Goal: Check status: Check status

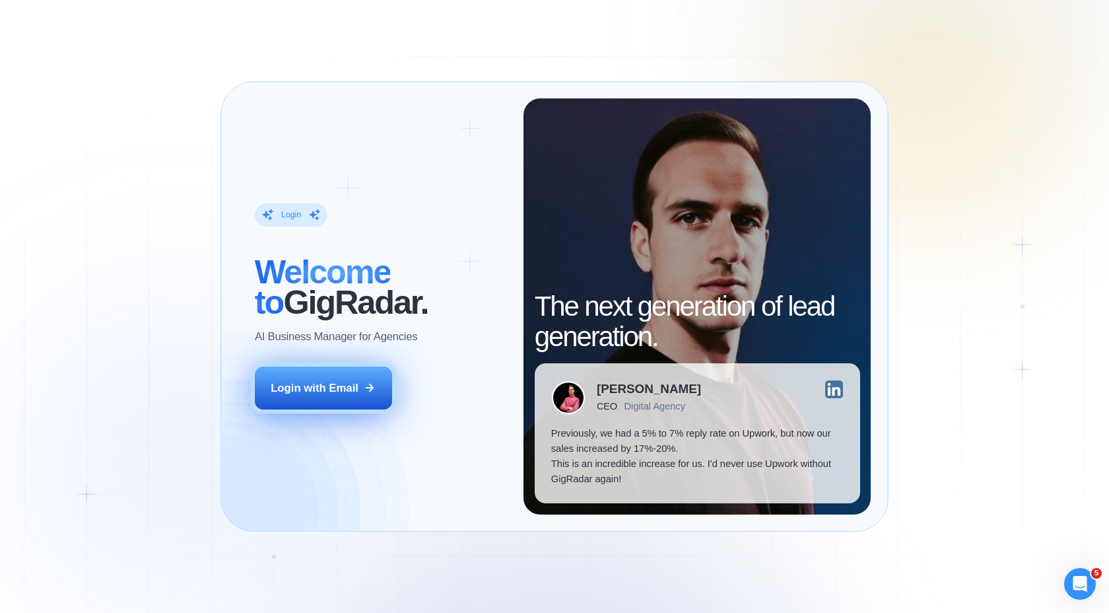
click at [350, 388] on div "Login with Email" at bounding box center [315, 387] width 88 height 15
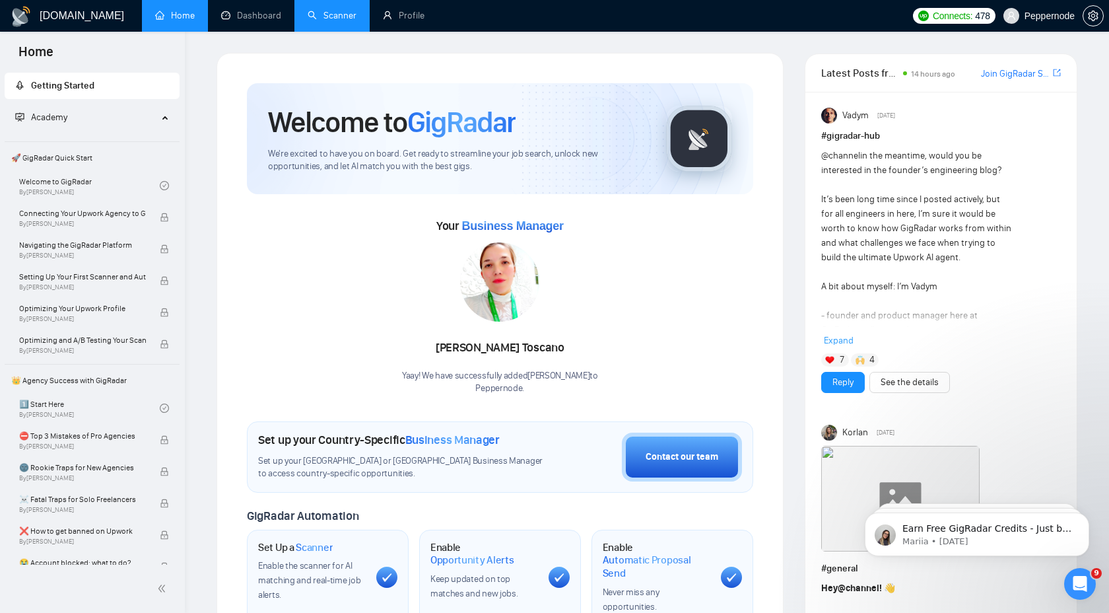
click at [321, 21] on link "Scanner" at bounding box center [332, 15] width 49 height 11
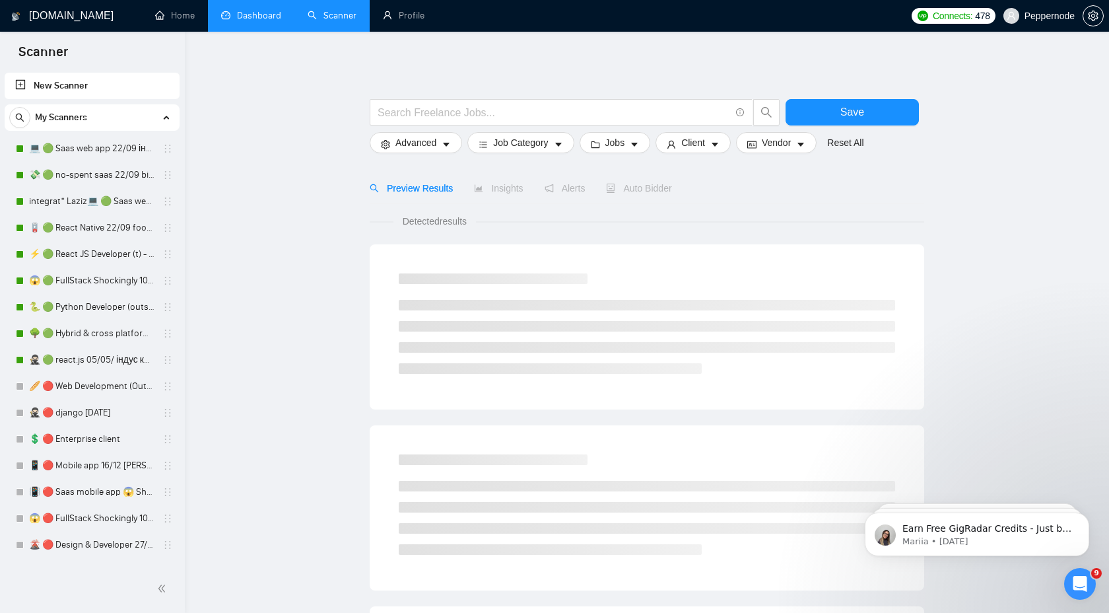
click at [269, 21] on link "Dashboard" at bounding box center [251, 15] width 60 height 11
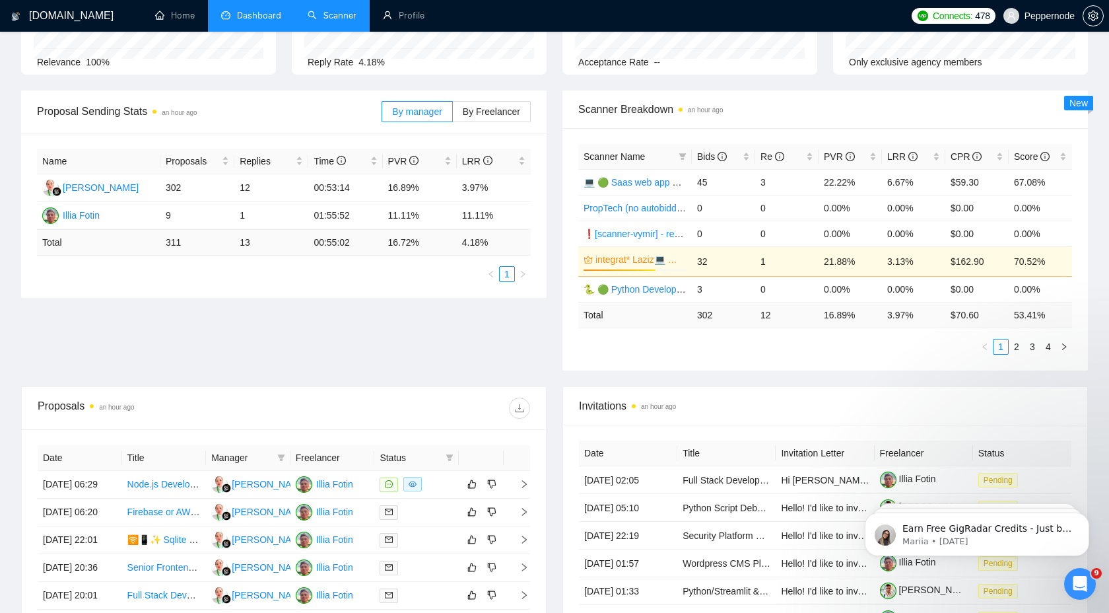
scroll to position [188, 0]
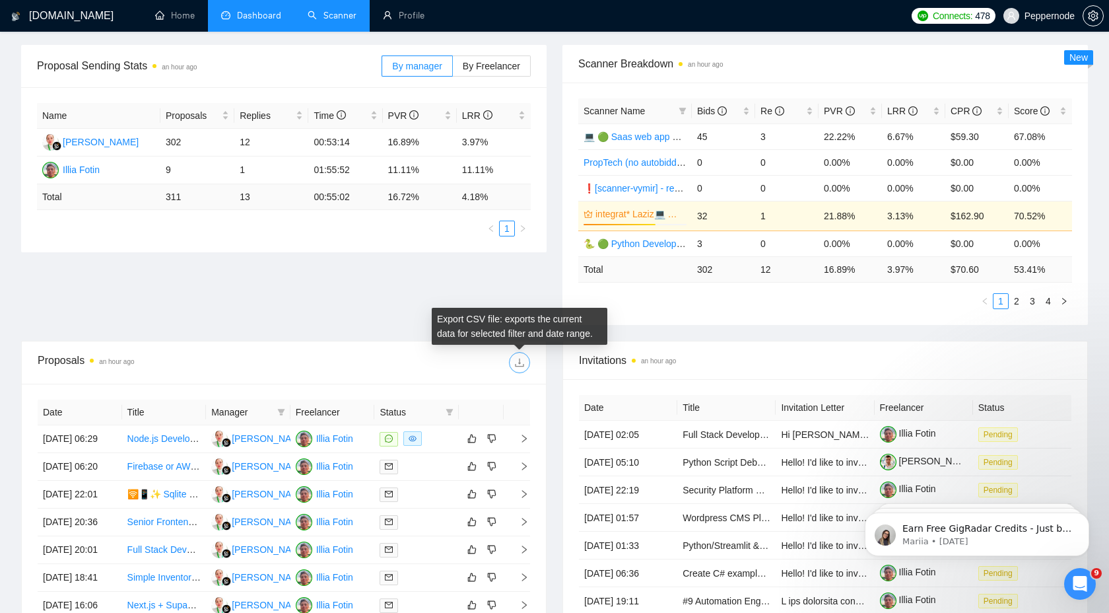
click at [523, 365] on icon "download" at bounding box center [519, 363] width 9 height 9
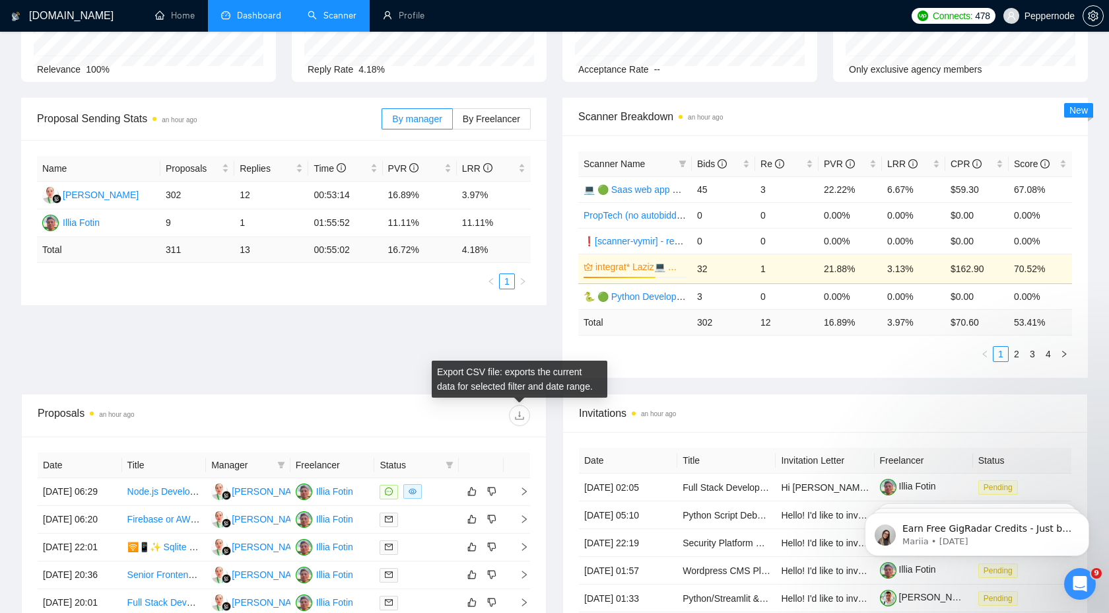
scroll to position [0, 0]
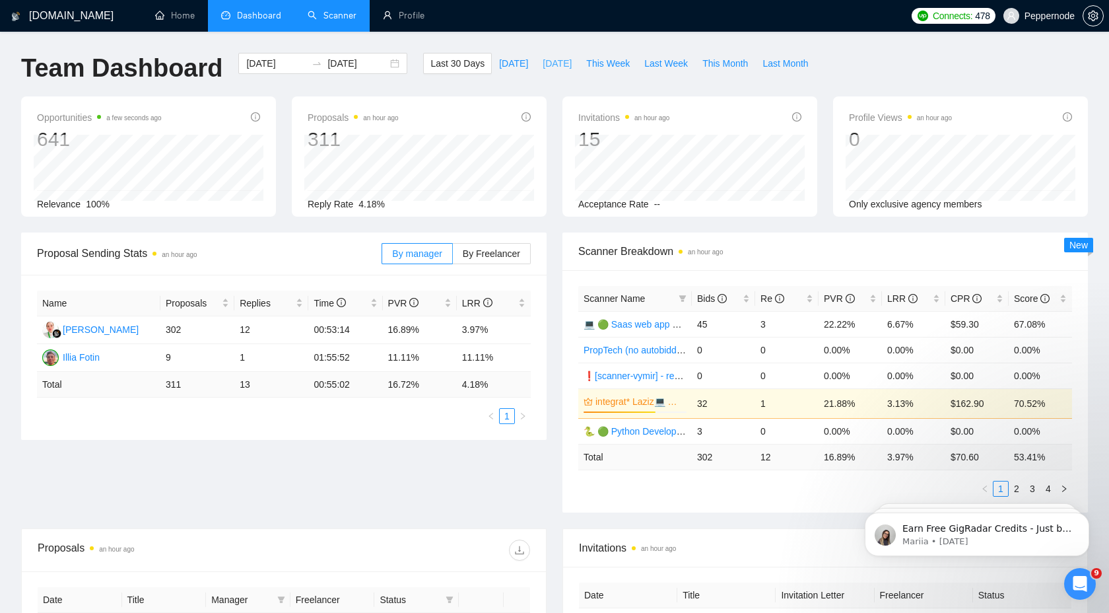
click at [546, 69] on span "Yesterday" at bounding box center [557, 63] width 29 height 15
type input "2025-10-06"
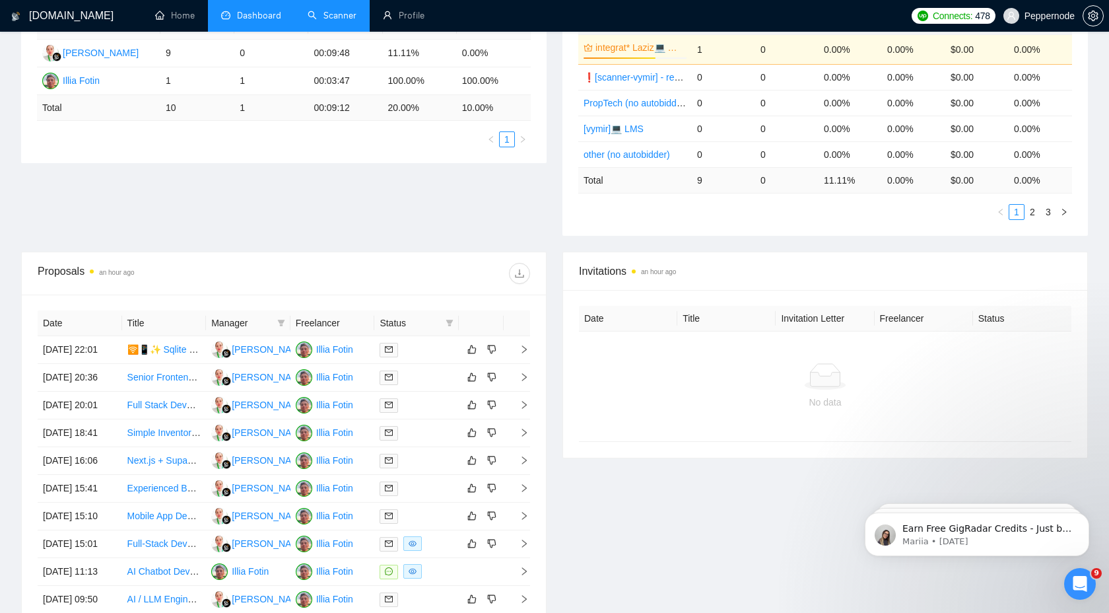
scroll to position [256, 0]
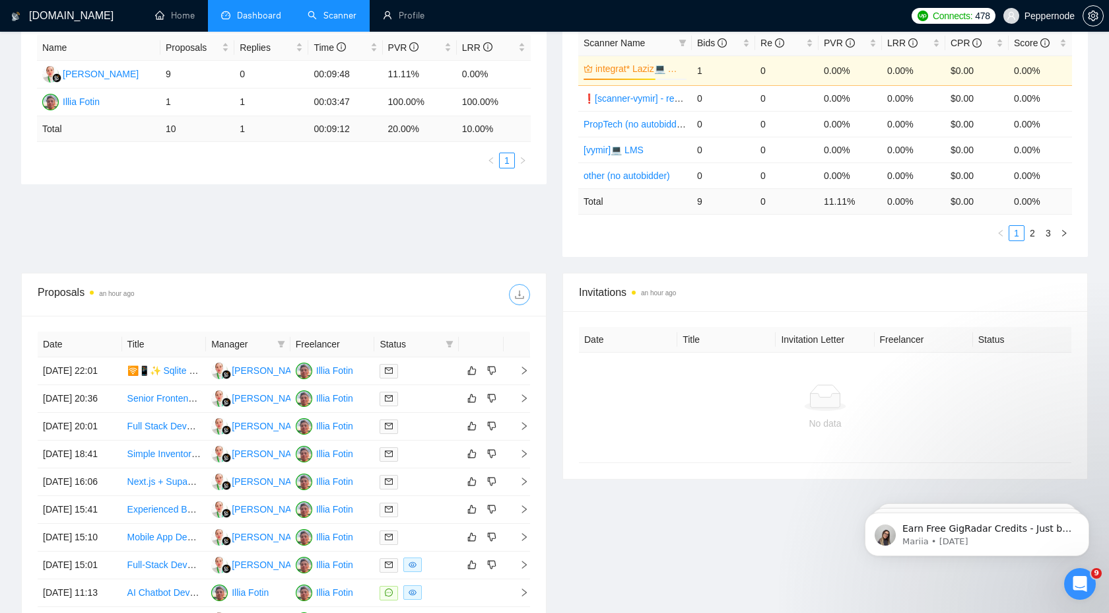
click at [521, 304] on button "button" at bounding box center [519, 294] width 21 height 21
